Goal: Task Accomplishment & Management: Manage account settings

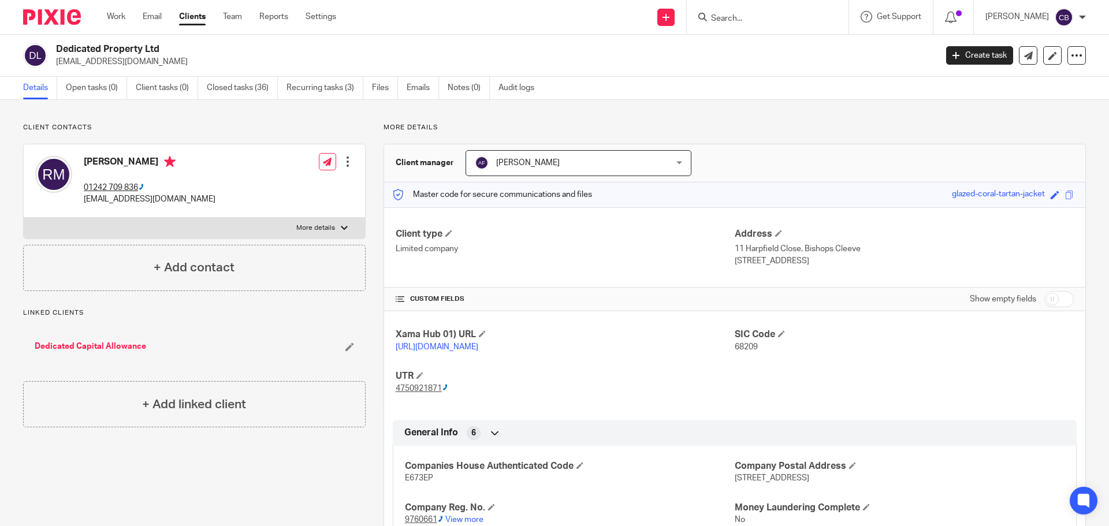
click at [734, 15] on input "Search" at bounding box center [762, 19] width 104 height 10
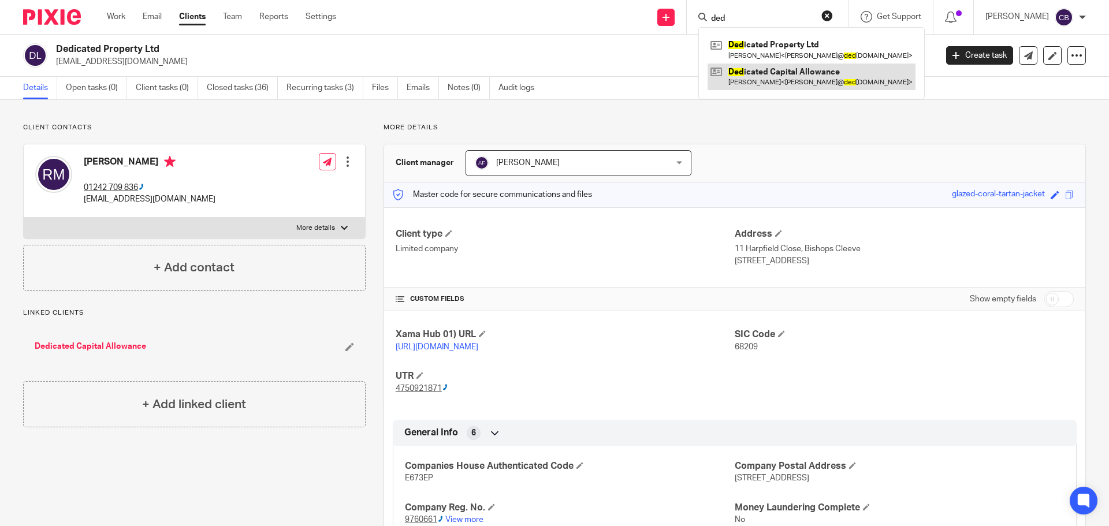
type input "ded"
click at [759, 69] on link at bounding box center [811, 77] width 208 height 27
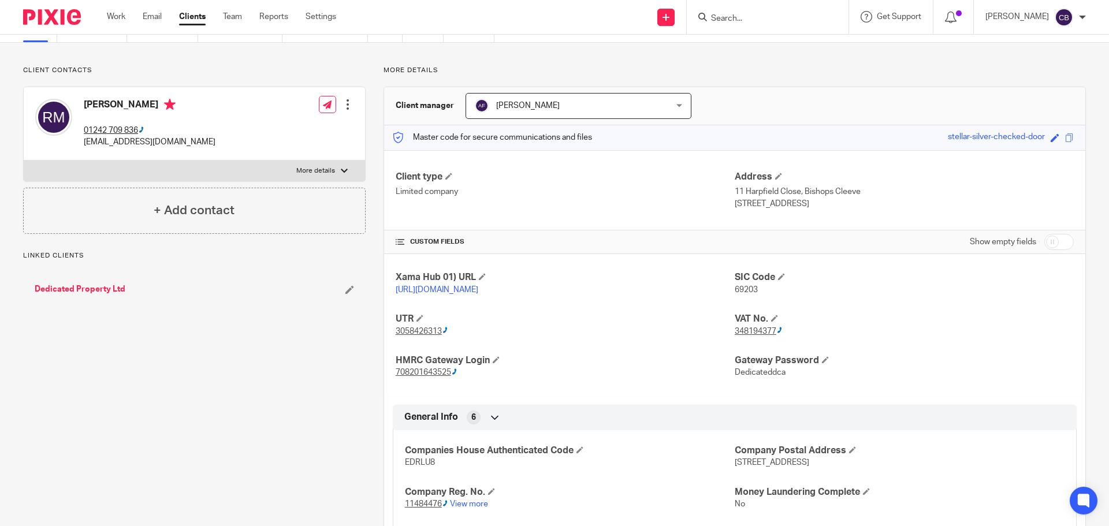
scroll to position [58, 0]
drag, startPoint x: 404, startPoint y: 477, endPoint x: 429, endPoint y: 476, distance: 24.9
click at [429, 466] on span "EDRLU8" at bounding box center [420, 462] width 30 height 8
drag, startPoint x: 400, startPoint y: 477, endPoint x: 435, endPoint y: 477, distance: 34.6
click at [435, 477] on div "Companies House Authenticated Code EDRLU8 Company Postal Address [STREET_ADDRES…" at bounding box center [735, 493] width 684 height 145
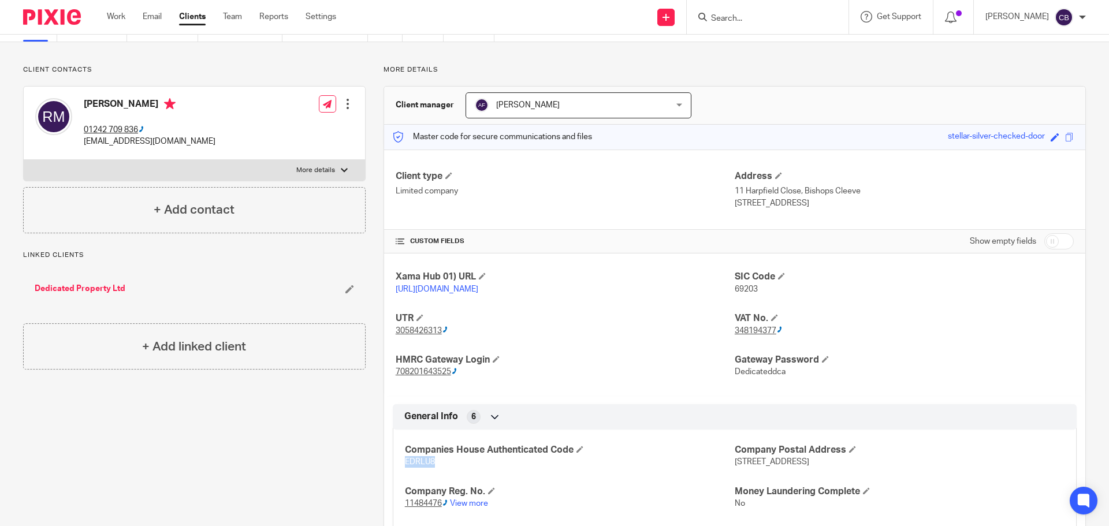
copy span "EDRLU8"
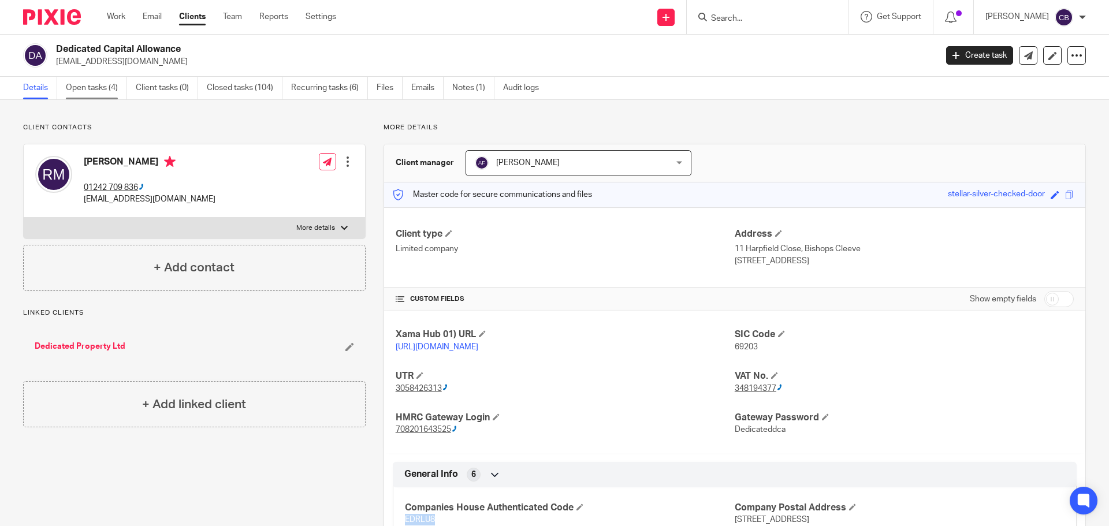
click at [102, 83] on link "Open tasks (4)" at bounding box center [96, 88] width 61 height 23
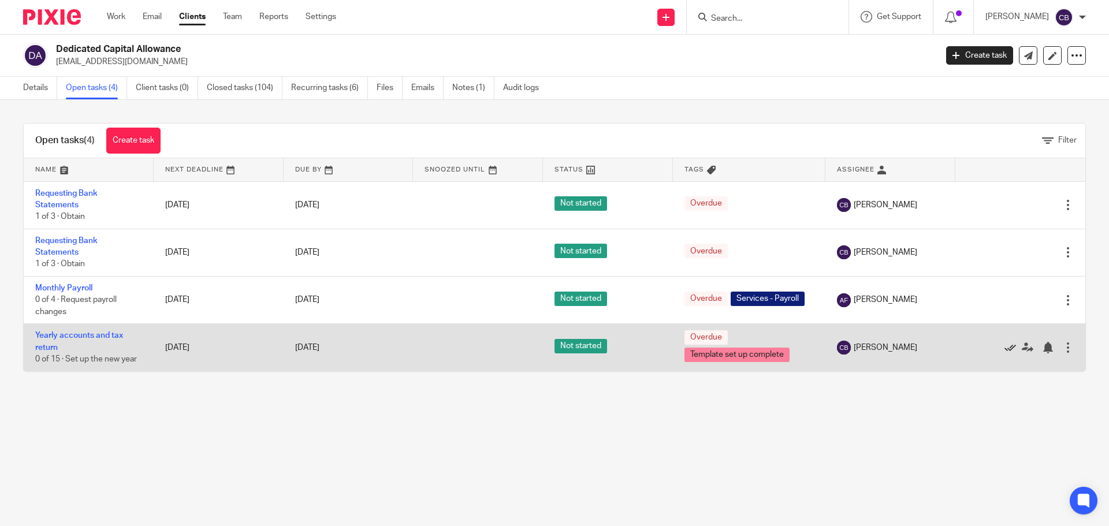
click at [1004, 350] on icon at bounding box center [1010, 348] width 12 height 12
